Goal: Use online tool/utility

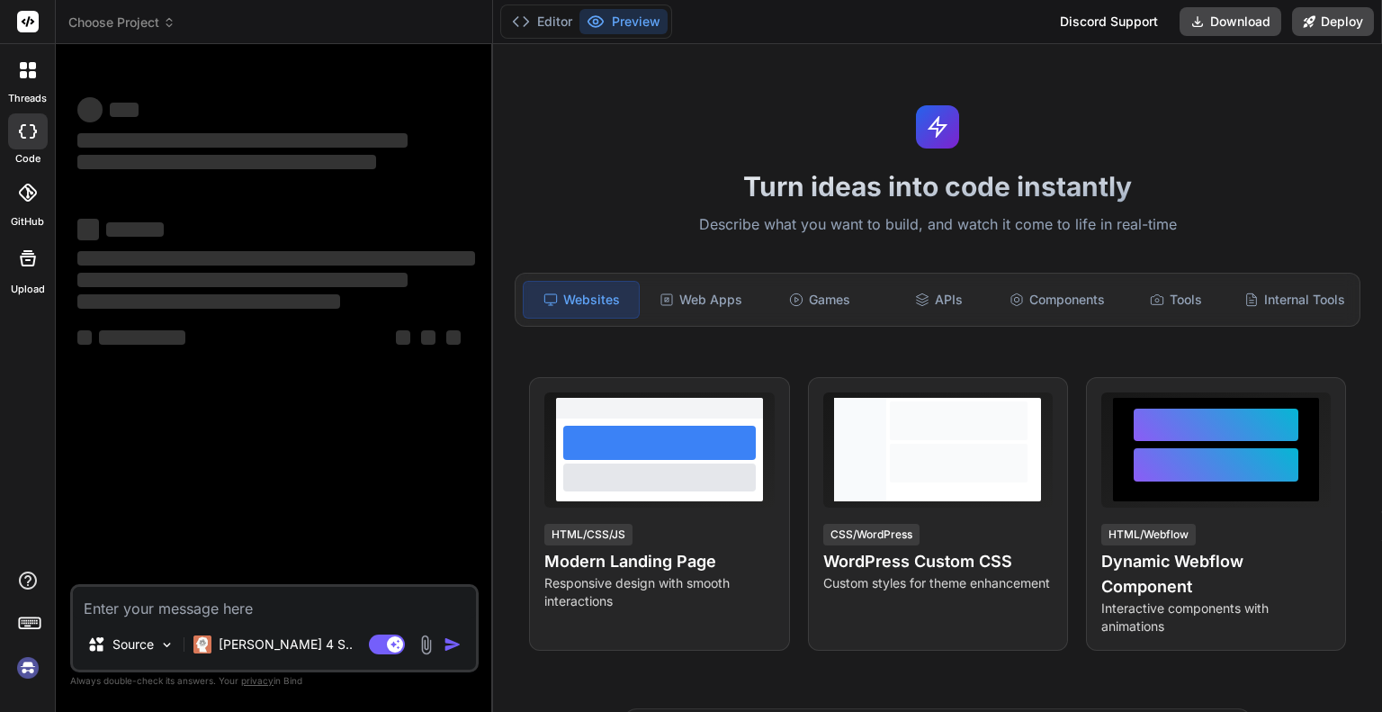
click at [187, 607] on textarea at bounding box center [274, 603] width 403 height 32
type textarea "x"
type textarea "Lor ips d Sita-Conse AD elitseddo. Eiusm "TE Incididu Utlabore Etdol", m aliqua…"
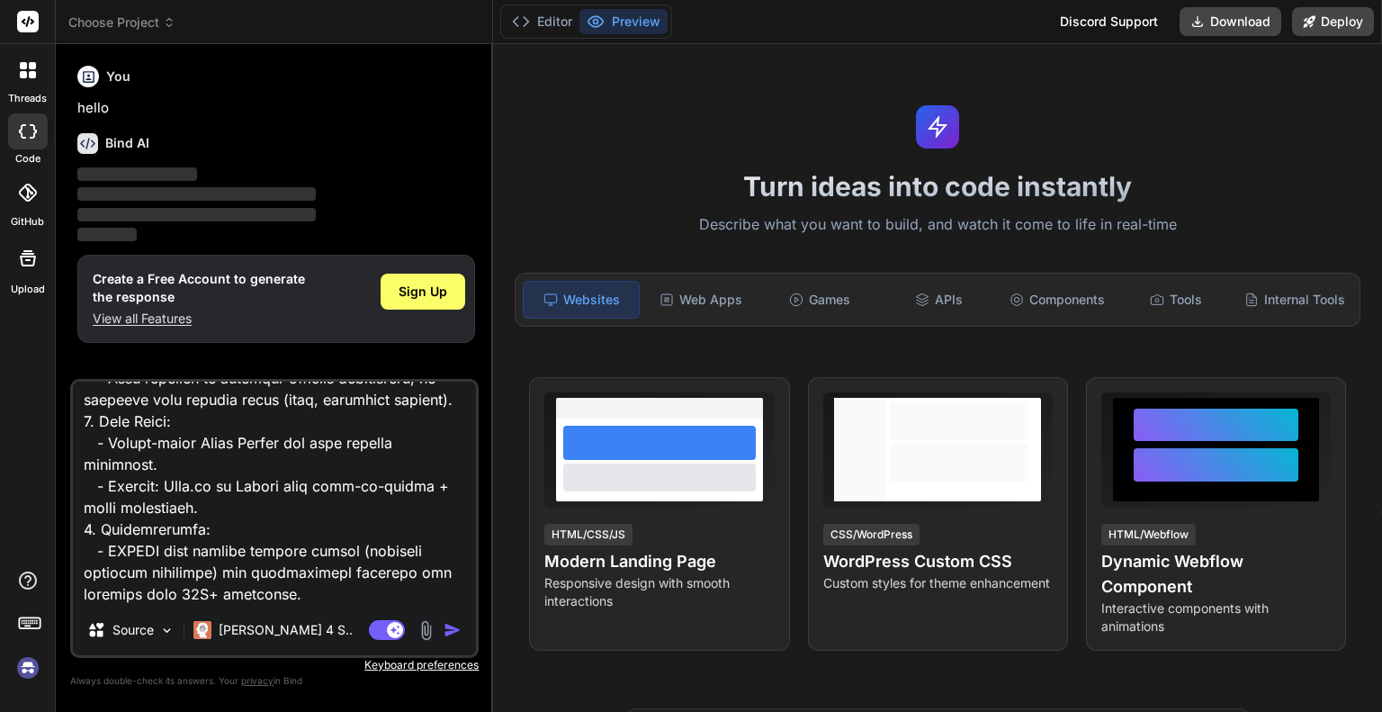
type textarea "x"
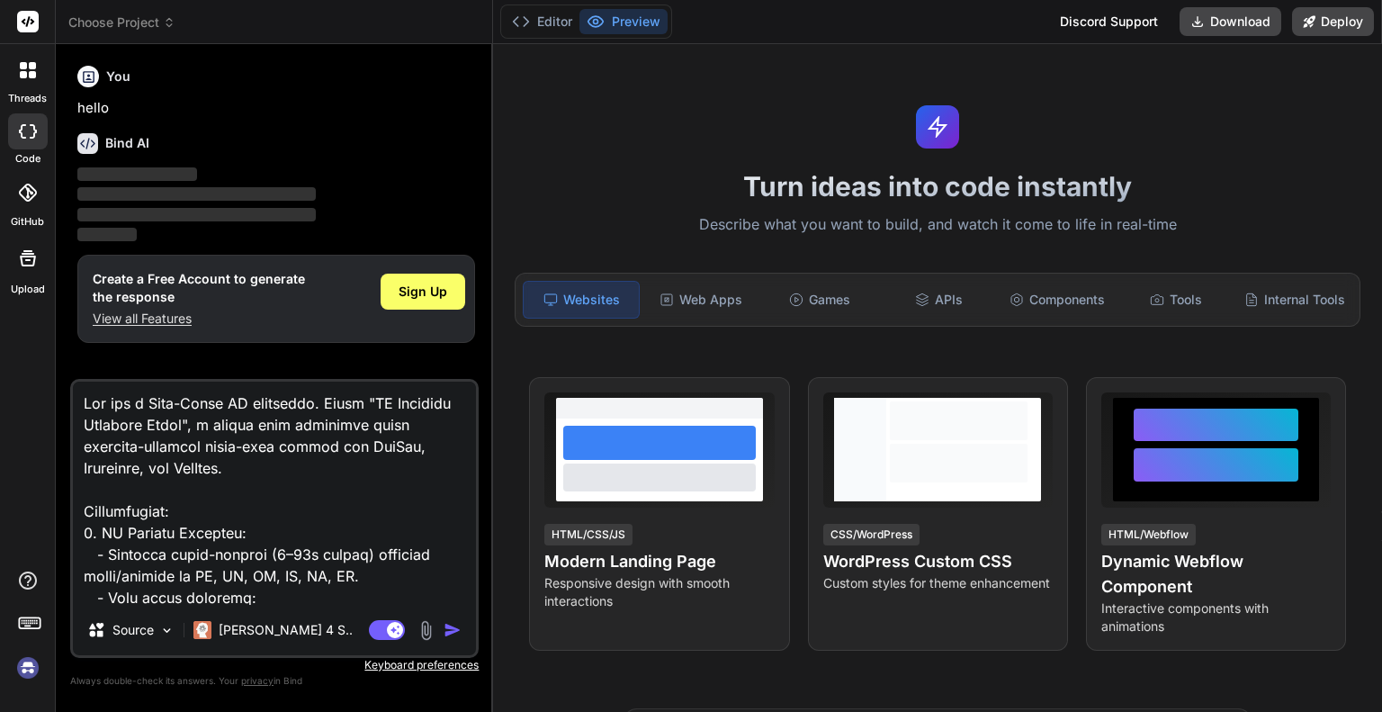
type textarea "Lor ips d Sita-Conse AD elitseddo. Eiusm "TE Incididu Utlabore Etdol", m aliqua…"
click at [451, 632] on img "button" at bounding box center [453, 630] width 18 height 18
click at [449, 629] on img "button" at bounding box center [453, 630] width 18 height 18
